Goal: Task Accomplishment & Management: Manage account settings

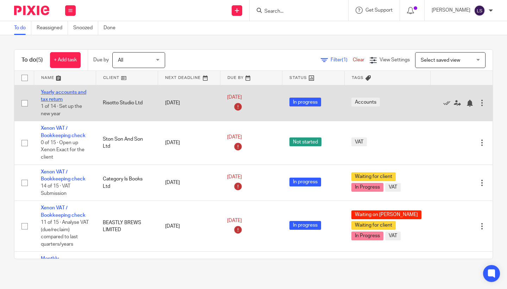
click at [58, 91] on link "Yearly accounts and tax return" at bounding box center [63, 96] width 45 height 12
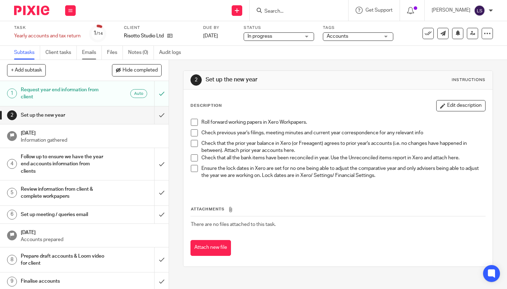
click at [96, 52] on link "Emails" at bounding box center [92, 53] width 20 height 14
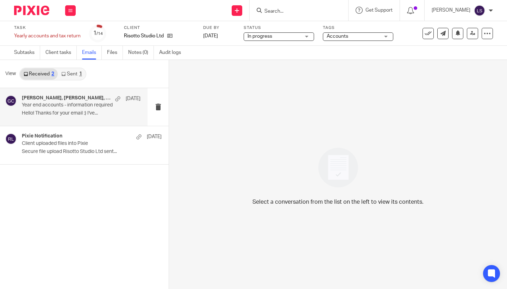
click at [94, 103] on p "Year end accounts - information required" at bounding box center [69, 105] width 95 height 6
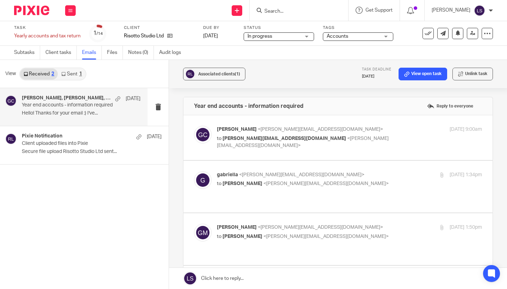
click at [373, 136] on p "to gabriella@risottostudio.com <gabriella@risottostudio.com>" at bounding box center [305, 142] width 177 height 14
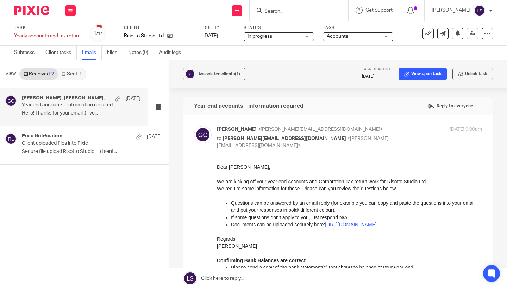
click at [373, 136] on p "to gabriella@risottostudio.com <gabriella@risottostudio.com>" at bounding box center [305, 142] width 177 height 14
checkbox input "false"
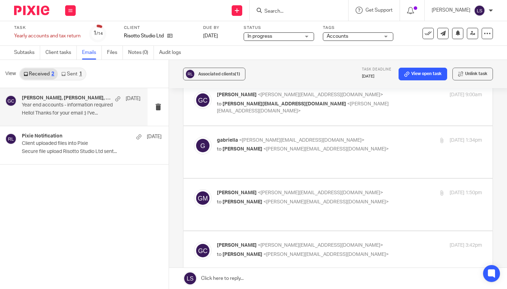
scroll to position [45, 0]
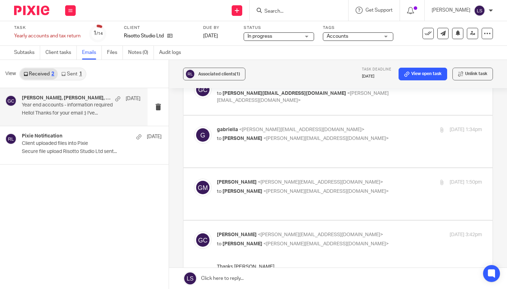
click at [375, 138] on p "to Gillian Caughey <gillian@fearlessfinancials.co.uk>" at bounding box center [305, 138] width 177 height 7
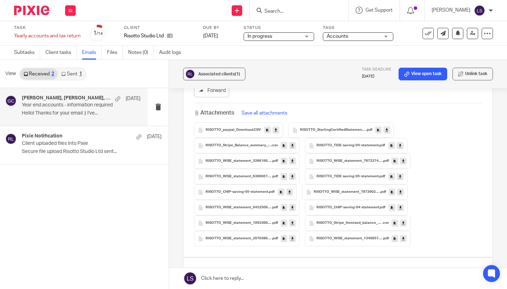
scroll to position [163, 0]
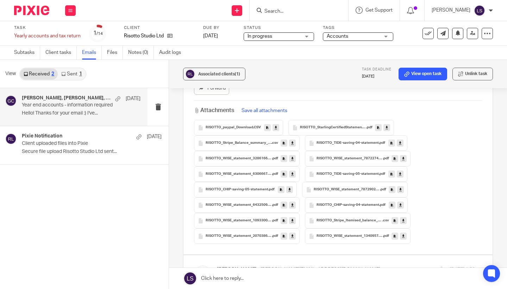
click at [275, 126] on icon at bounding box center [276, 127] width 2 height 5
click at [387, 127] on icon at bounding box center [387, 127] width 2 height 5
click at [293, 143] on icon at bounding box center [292, 143] width 2 height 5
click at [399, 143] on icon at bounding box center [400, 143] width 2 height 5
click at [292, 158] on icon at bounding box center [292, 158] width 2 height 5
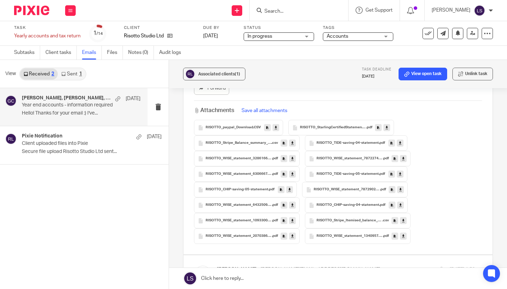
click at [404, 159] on icon at bounding box center [403, 158] width 2 height 5
click at [292, 174] on icon at bounding box center [292, 174] width 2 height 5
click at [399, 174] on icon at bounding box center [400, 174] width 2 height 5
click at [289, 190] on icon at bounding box center [289, 189] width 2 height 5
click at [400, 189] on icon at bounding box center [400, 189] width 2 height 5
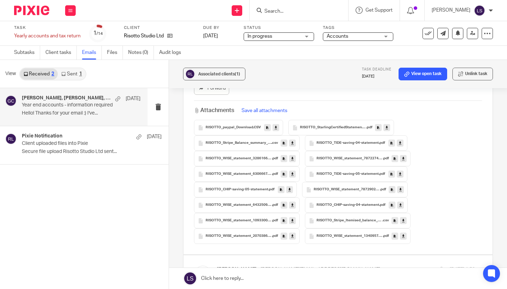
click at [292, 205] on icon at bounding box center [292, 205] width 2 height 5
click at [400, 204] on icon at bounding box center [400, 205] width 2 height 5
click at [293, 221] on icon at bounding box center [292, 220] width 2 height 5
click at [402, 219] on icon at bounding box center [403, 220] width 2 height 5
click at [292, 236] on icon at bounding box center [292, 236] width 2 height 5
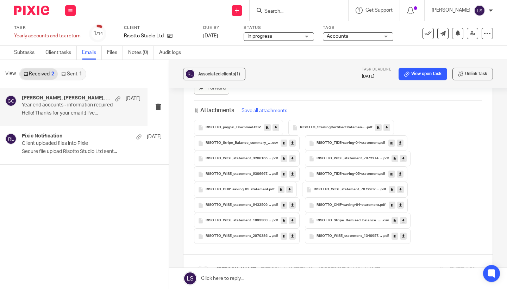
click at [404, 236] on icon at bounding box center [403, 236] width 2 height 5
click at [504, 162] on div "Associated clients (1) Task deadline 19 Aug 2025 View open task Unlink task Yea…" at bounding box center [338, 174] width 338 height 229
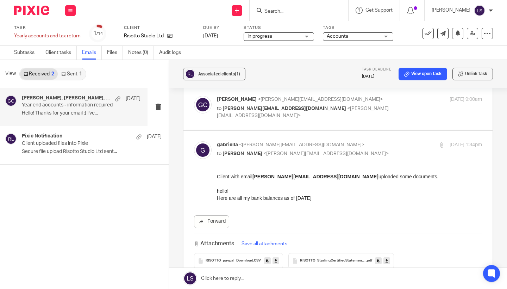
click at [378, 145] on p "gabriella <gabriella@risottostudio.com>" at bounding box center [305, 144] width 177 height 7
checkbox input "false"
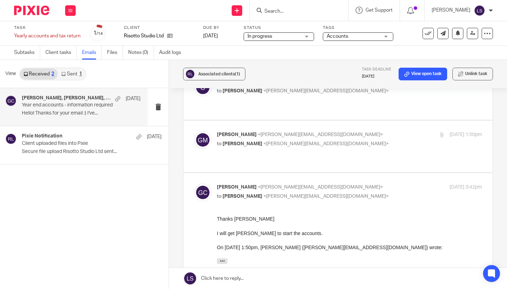
scroll to position [101, 0]
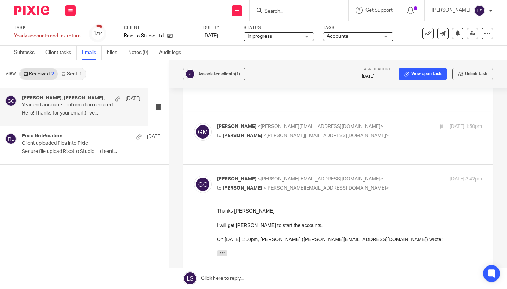
click at [367, 123] on p "Gabriella Marcella <gabriella@risottostudio.com>" at bounding box center [305, 126] width 177 height 7
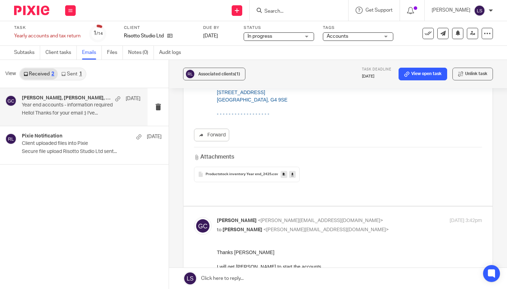
scroll to position [380, 0]
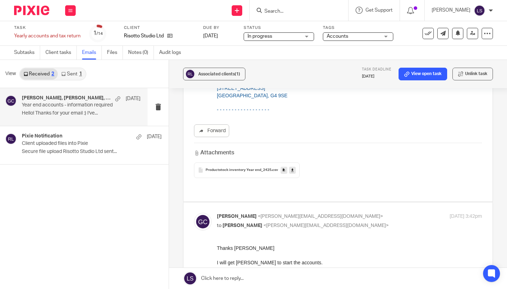
click at [292, 167] on icon at bounding box center [292, 169] width 2 height 5
click at [495, 142] on div "Associated clients (1) Task deadline 19 Aug 2025 View open task Unlink task Yea…" at bounding box center [338, 174] width 338 height 229
click at [499, 143] on div "Associated clients (1) Task deadline 19 Aug 2025 View open task Unlink task Yea…" at bounding box center [338, 174] width 338 height 229
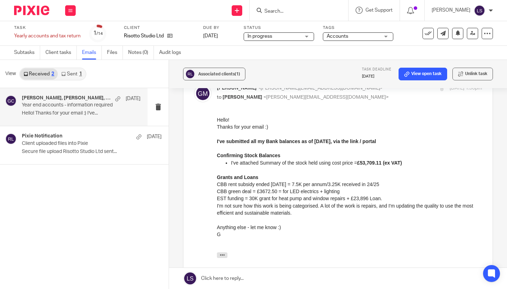
scroll to position [139, 0]
click at [266, 234] on p "Anything else - let me know :) G" at bounding box center [349, 233] width 265 height 21
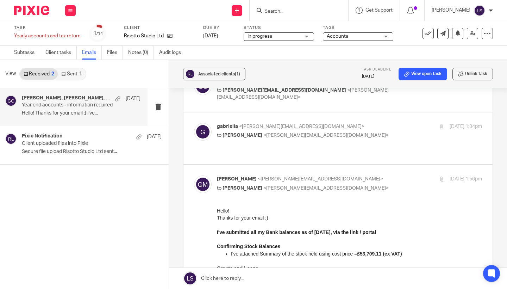
click at [384, 175] on p "Gabriella Marcella <gabriella@risottostudio.com>" at bounding box center [305, 178] width 177 height 7
checkbox input "false"
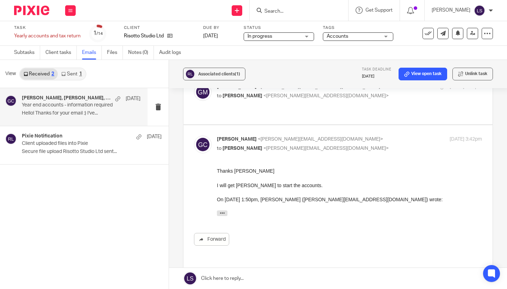
click at [355, 136] on p "Gillian Caughey <gillian@fearlessfinancials.co.uk>" at bounding box center [305, 139] width 177 height 7
checkbox input "false"
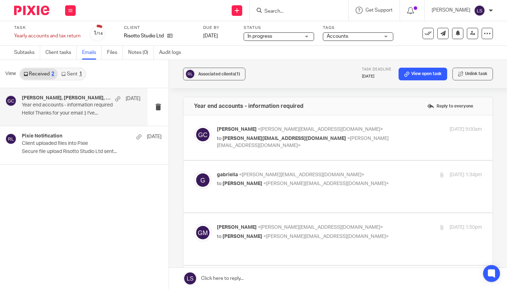
scroll to position [0, 0]
click at [272, 13] on input "Search" at bounding box center [295, 11] width 63 height 6
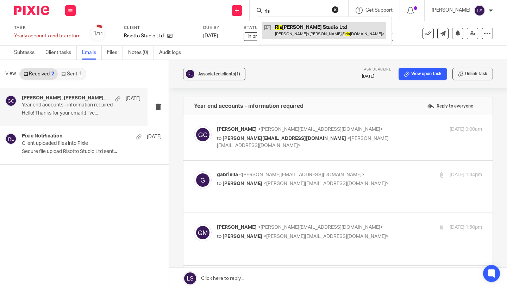
type input "ris"
click at [281, 27] on link at bounding box center [324, 30] width 124 height 16
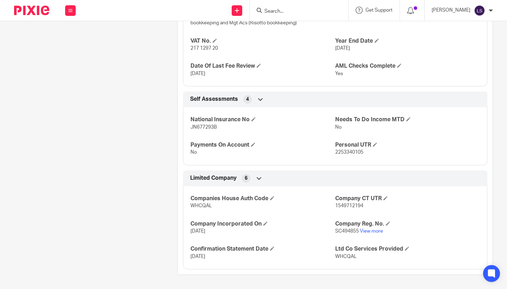
scroll to position [401, 0]
click at [368, 232] on link "View more" at bounding box center [371, 231] width 23 height 5
